Goal: Task Accomplishment & Management: Use online tool/utility

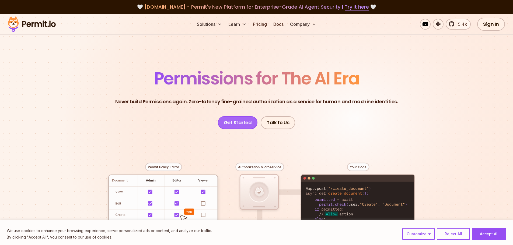
click at [239, 121] on link "Get Started" at bounding box center [238, 122] width 40 height 13
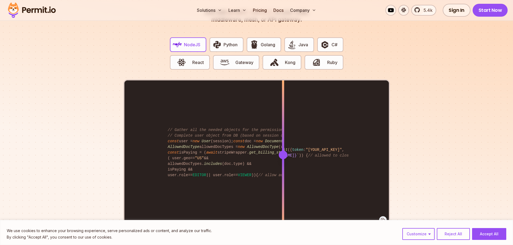
scroll to position [1076, 0]
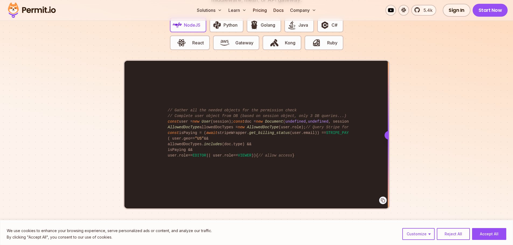
drag, startPoint x: 283, startPoint y: 128, endPoint x: 397, endPoint y: 171, distance: 121.2
click at [397, 171] on section "Fully functional authorization in 5 minutes Just add permit.check() to your cod…" at bounding box center [256, 90] width 513 height 336
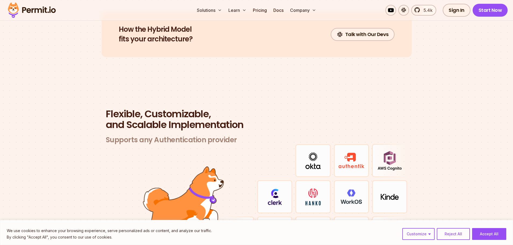
scroll to position [1614, 0]
